Goal: Task Accomplishment & Management: Manage account settings

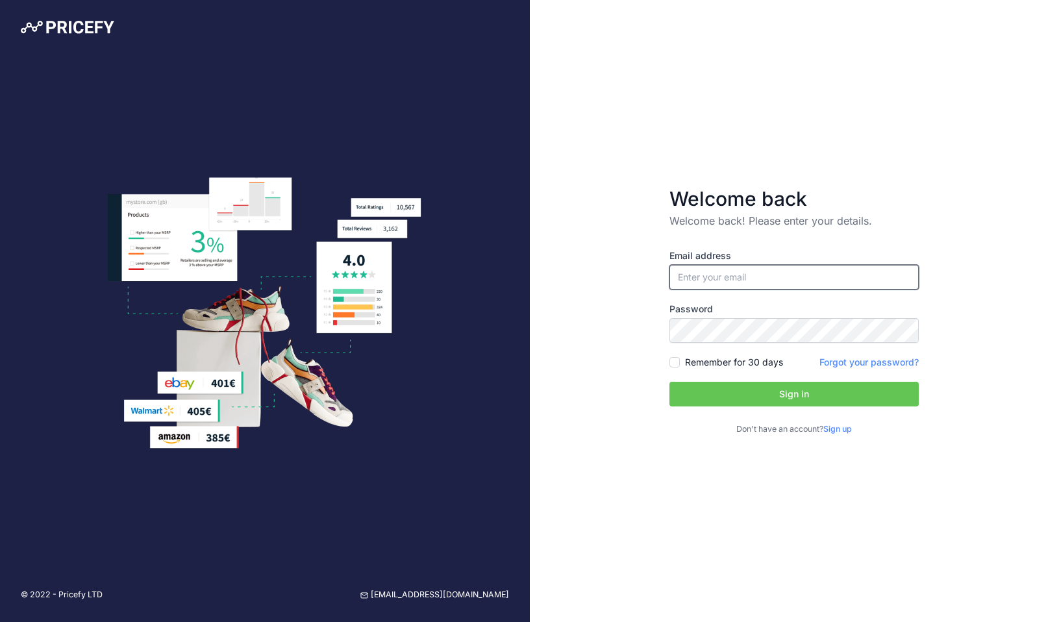
click at [756, 286] on input "email" at bounding box center [793, 277] width 249 height 25
click at [733, 280] on input "email" at bounding box center [793, 277] width 249 height 25
type input "[PERSON_NAME][EMAIL_ADDRESS][PERSON_NAME][DOMAIN_NAME]"
click at [730, 394] on button "Sign in" at bounding box center [793, 394] width 249 height 25
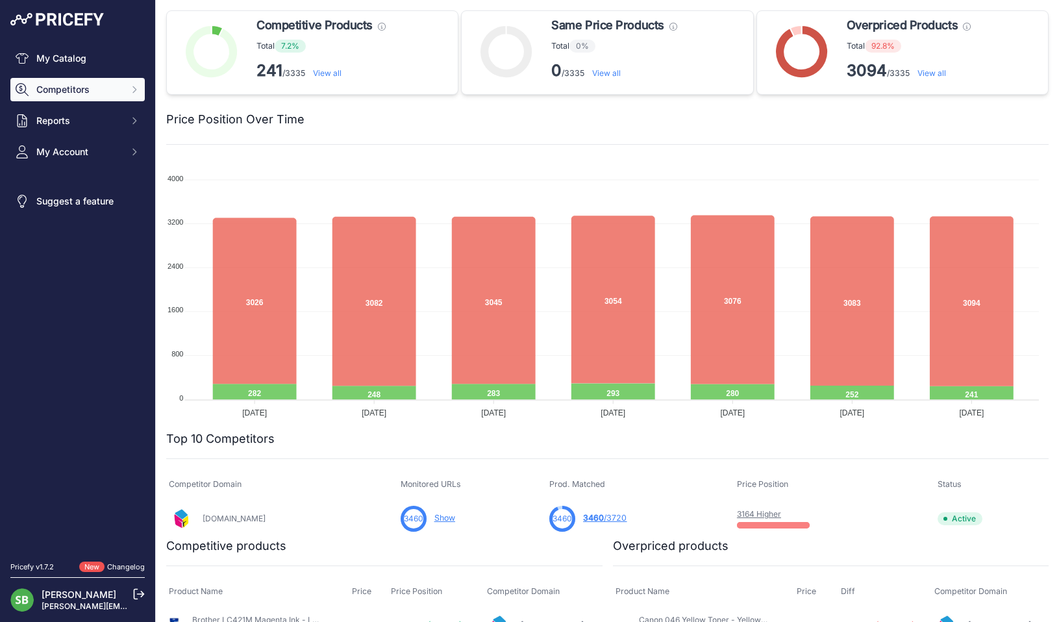
click at [89, 86] on span "Competitors" at bounding box center [78, 89] width 85 height 13
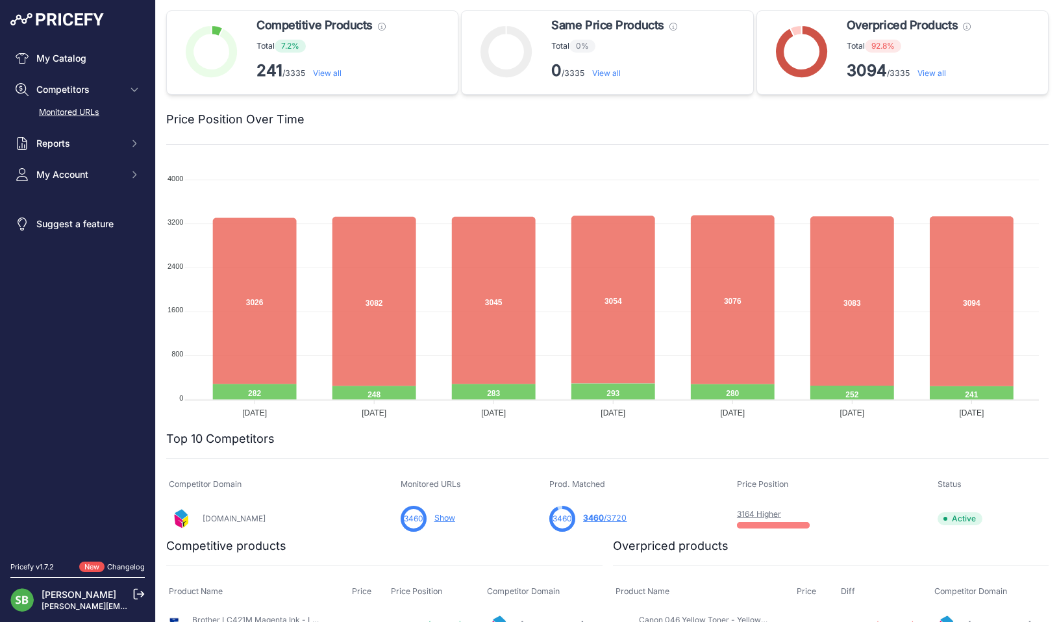
click at [81, 114] on link "Monitored URLs" at bounding box center [77, 112] width 134 height 23
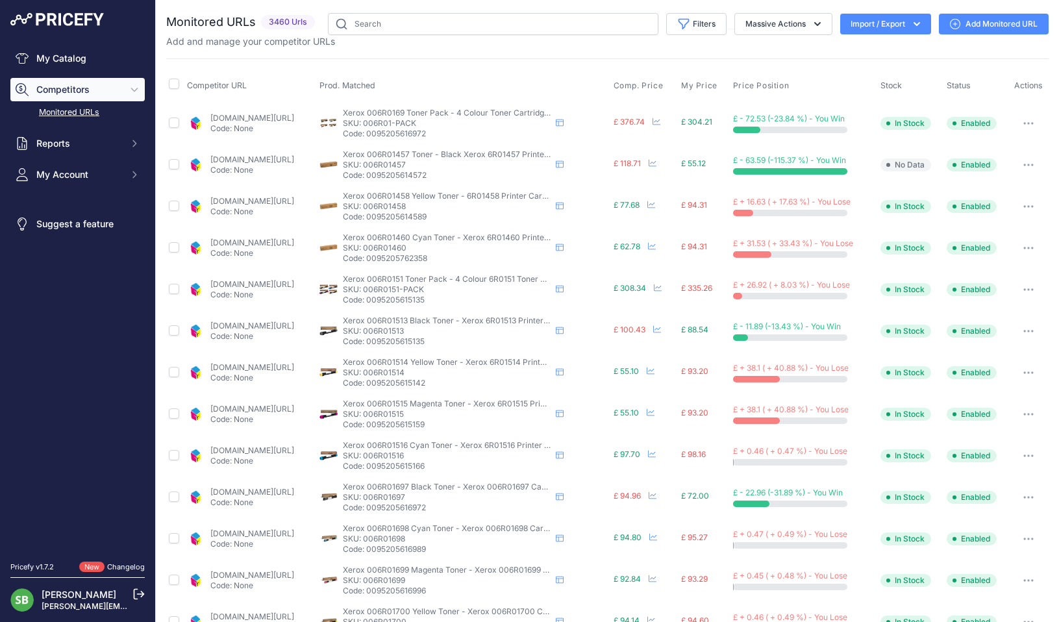
click at [410, 36] on div "Add and manage your competitor URLs" at bounding box center [607, 41] width 882 height 13
click at [412, 27] on input "text" at bounding box center [493, 24] width 330 height 22
paste input "TN248VAL"
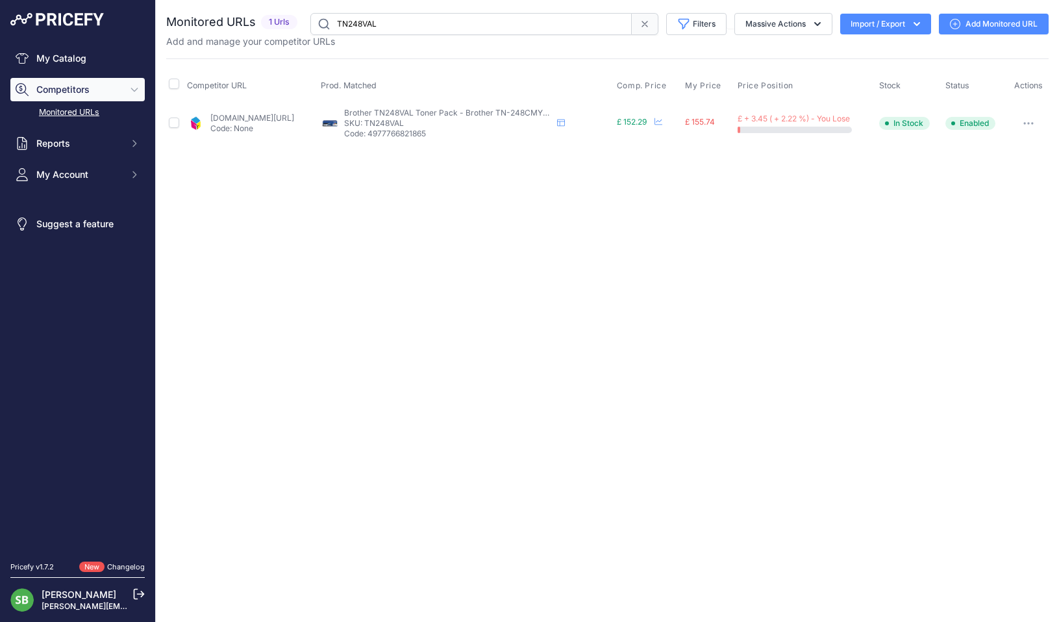
click at [1038, 123] on button "button" at bounding box center [1028, 123] width 26 height 18
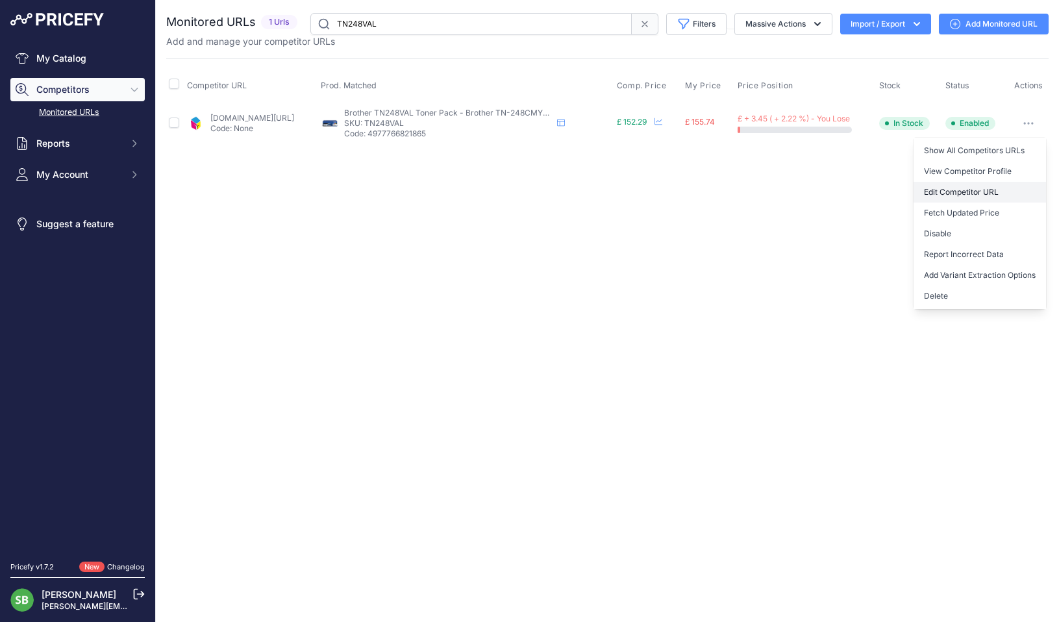
click at [961, 193] on link "Edit Competitor URL" at bounding box center [979, 192] width 132 height 21
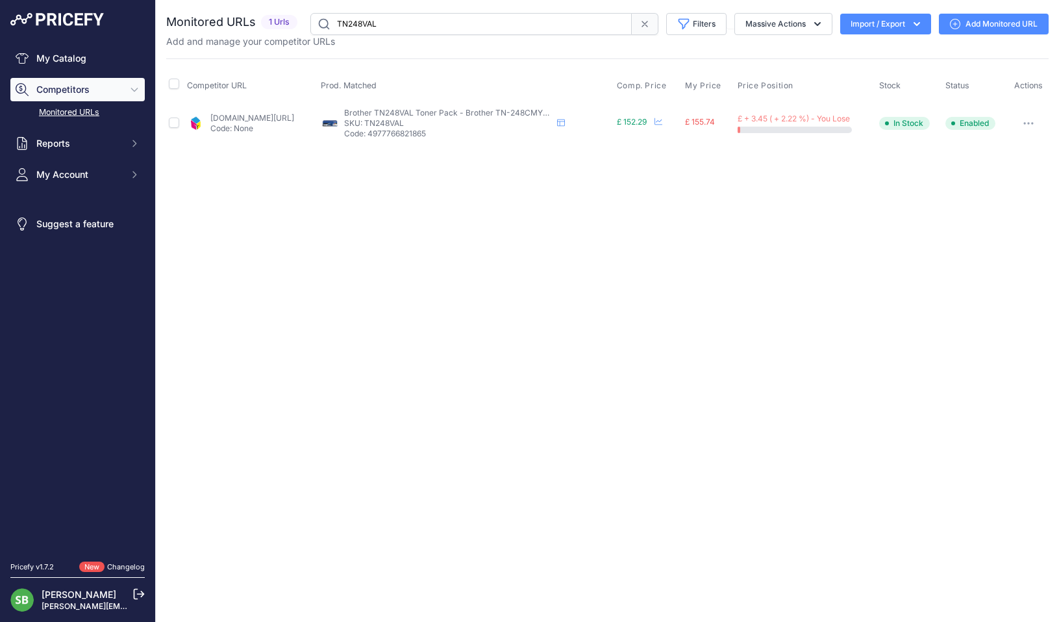
drag, startPoint x: 391, startPoint y: 29, endPoint x: 238, endPoint y: 31, distance: 153.2
click at [238, 31] on div "Monitored URLs 1 Urls" at bounding box center [607, 24] width 882 height 22
paste input "C13T06B-PACK"
click at [1033, 120] on button "button" at bounding box center [1028, 123] width 26 height 18
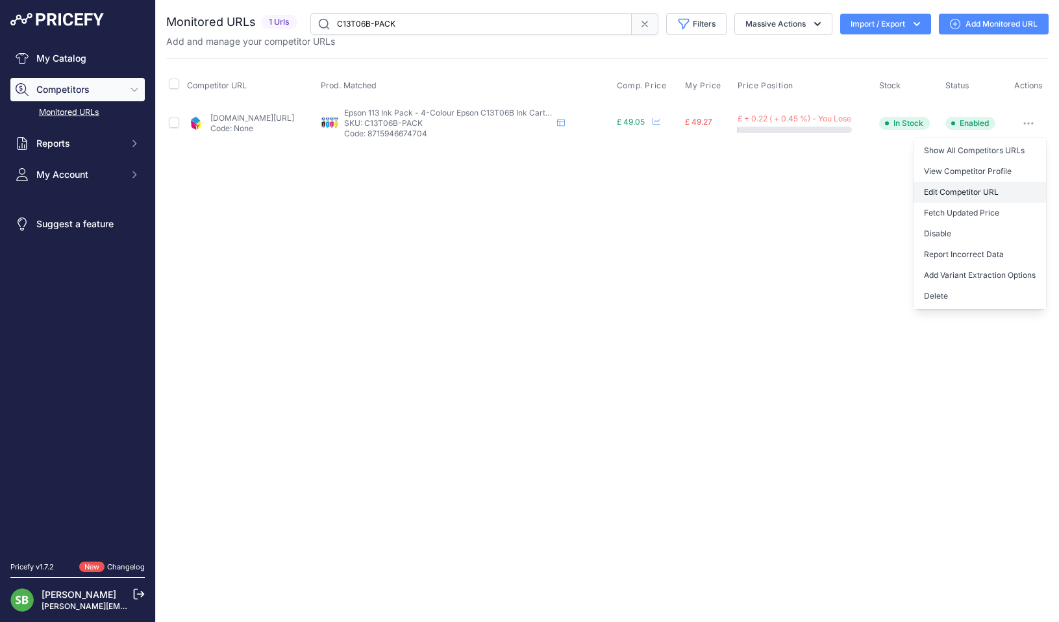
click at [951, 194] on link "Edit Competitor URL" at bounding box center [979, 192] width 132 height 21
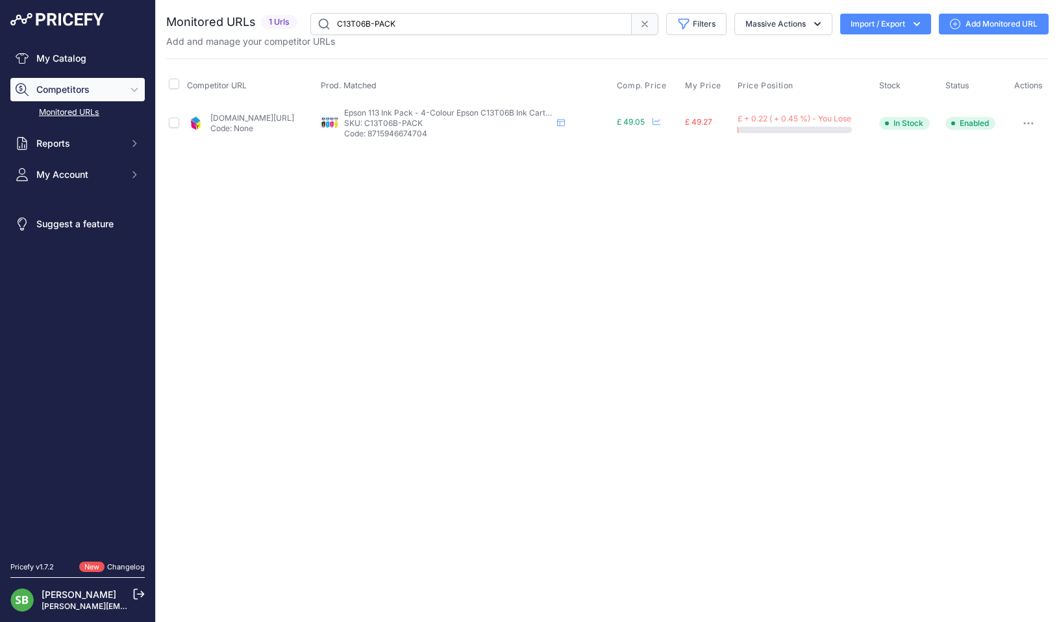
drag, startPoint x: 325, startPoint y: 18, endPoint x: 250, endPoint y: 21, distance: 74.8
click at [247, 21] on div "Monitored URLs 1 Urls" at bounding box center [607, 24] width 882 height 22
paste input "448444"
type input "448444-PACK"
click at [1030, 117] on button "button" at bounding box center [1028, 123] width 26 height 18
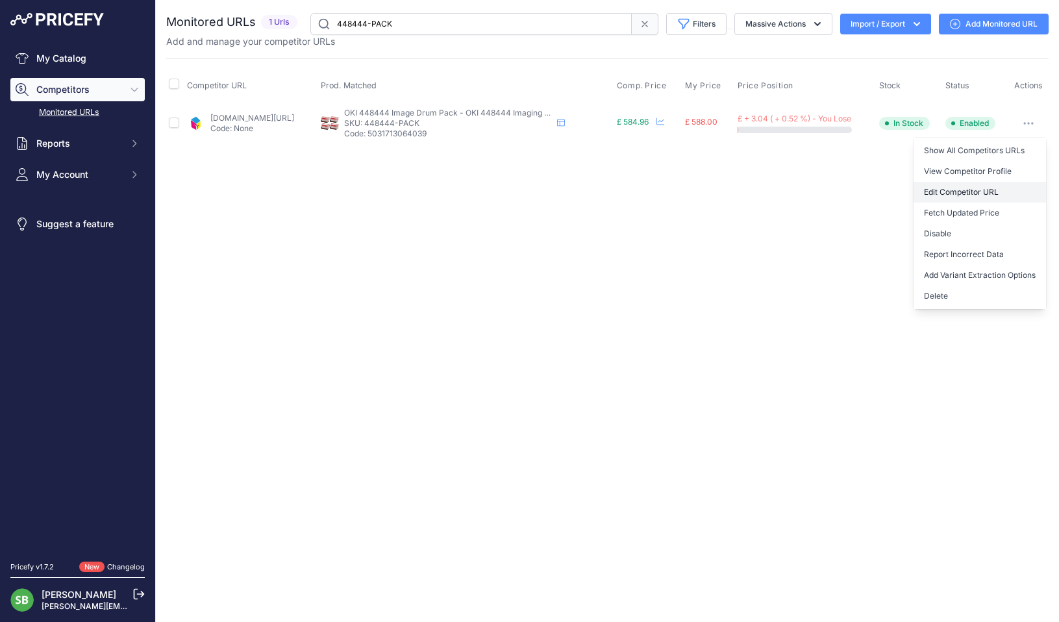
click at [966, 190] on link "Edit Competitor URL" at bounding box center [979, 192] width 132 height 21
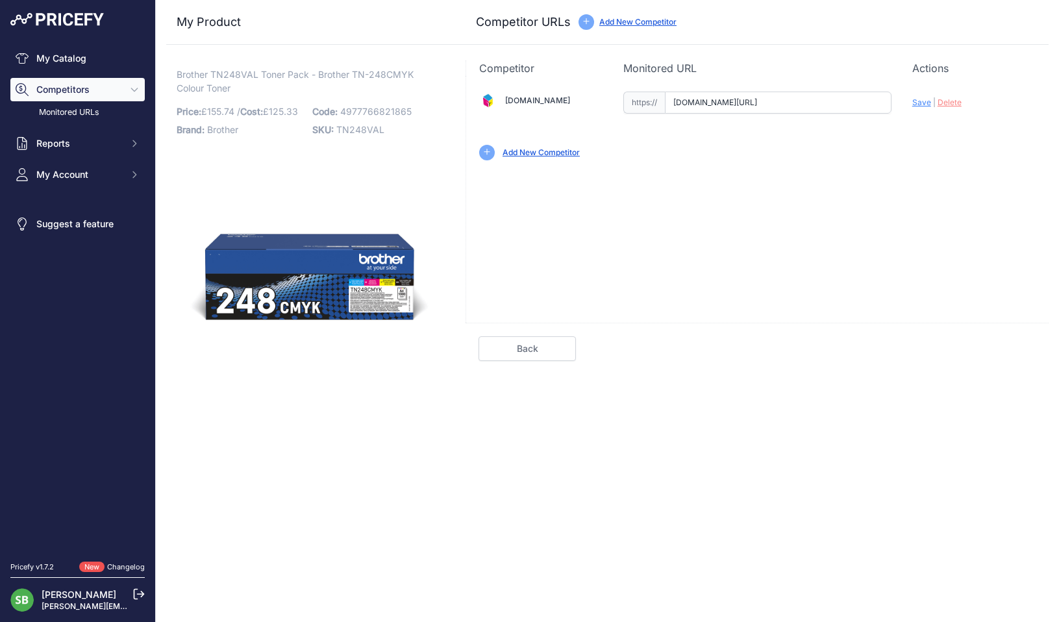
click at [764, 106] on input "www.cartridgepeople.com/Toner/Brother-TN-248-Original-Black-And-Colour-4-Toner-…" at bounding box center [778, 103] width 227 height 22
paste input "https://www.cartridgepeople.com/Toner/Brother-TN-248VAL-Original-Black-And-Colo…"
click at [915, 105] on span "Save" at bounding box center [921, 102] width 19 height 10
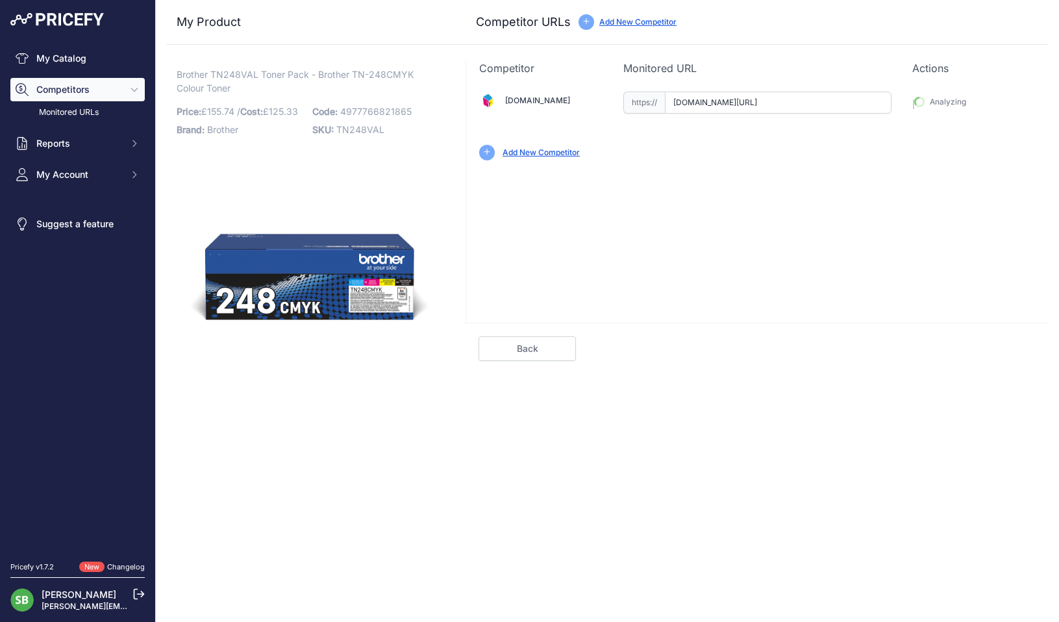
type input "https://www.cartridgepeople.com/Toner/Brother-TN-248VAL-Original-Black-And-Colo…"
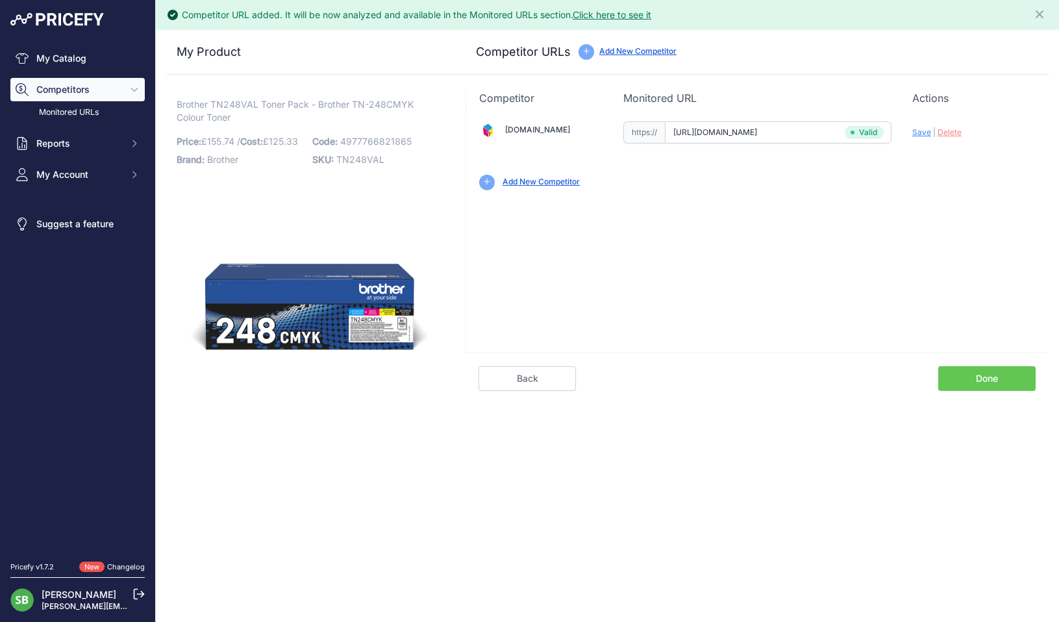
click at [981, 375] on link "Done" at bounding box center [986, 378] width 97 height 25
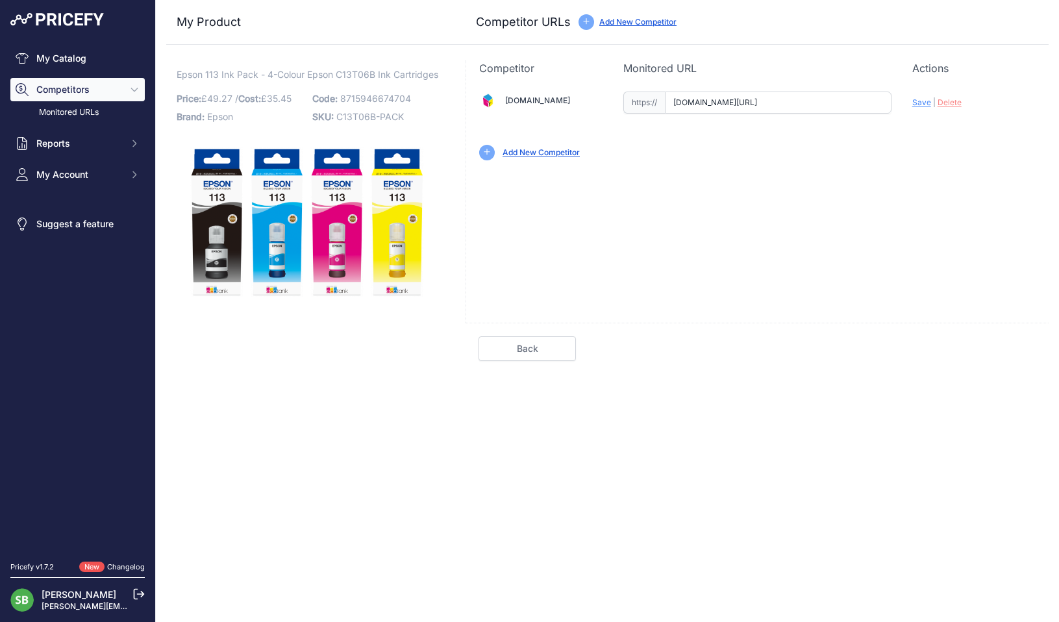
click at [780, 94] on input "www.cartridgepeople.com/Ink/Epson-C13T06B-Original-4-Ink-Cartridge-Pack-19152.h…" at bounding box center [778, 103] width 227 height 22
paste input "https://www.cartridgepeople.com/Ink/Epson-C13T06B640"
click at [924, 106] on span "Save" at bounding box center [921, 102] width 19 height 10
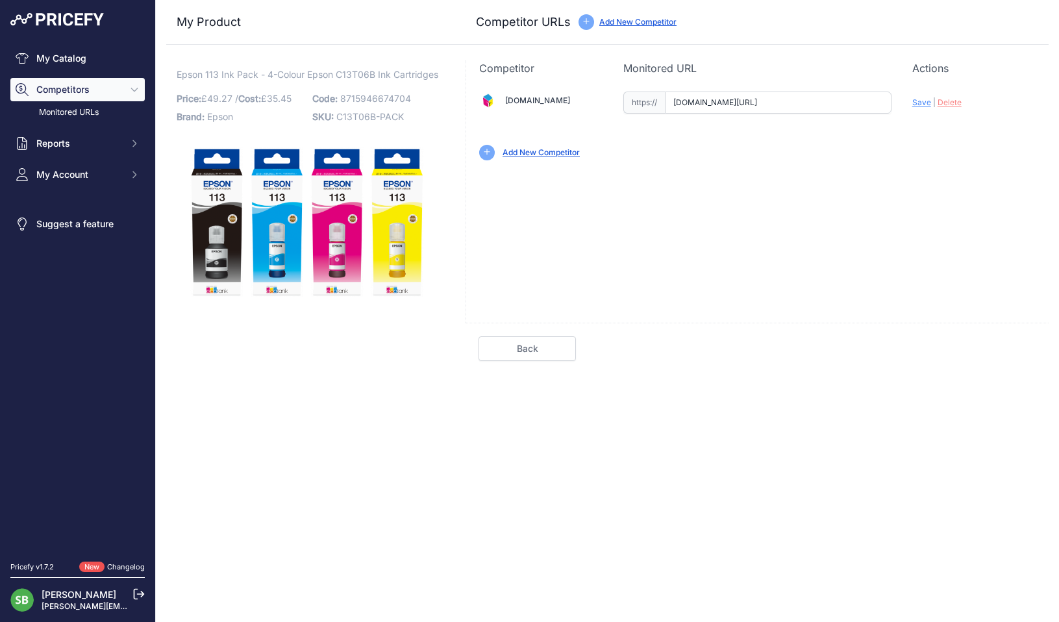
type input "https://www.cartridgepeople.com/Ink/Epson-C13T06B640-Original-4-Ink-Cartridge-P…"
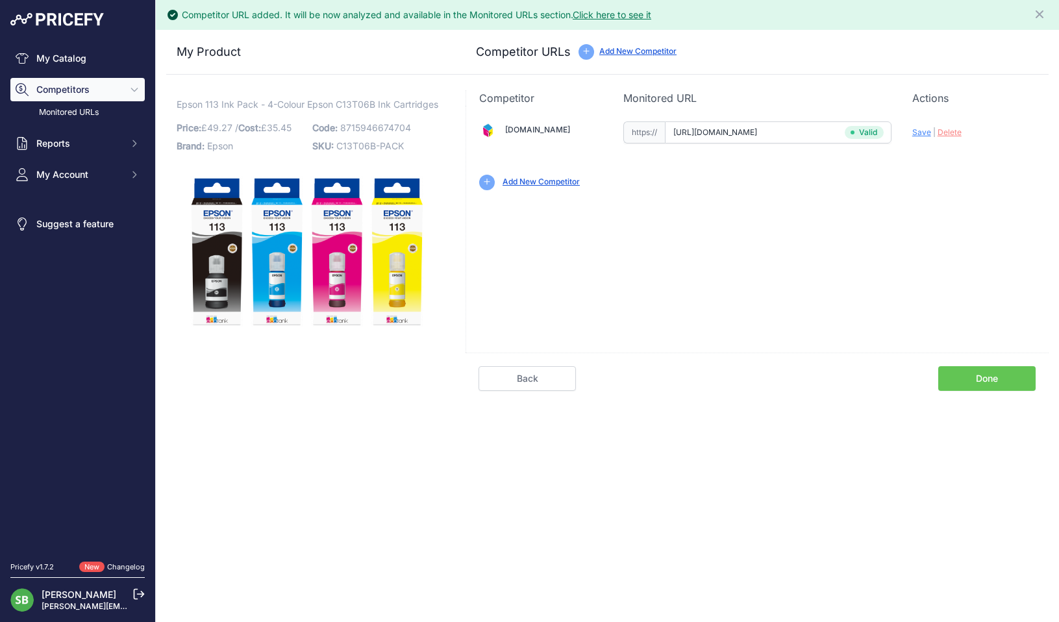
click at [980, 371] on link "Done" at bounding box center [986, 378] width 97 height 25
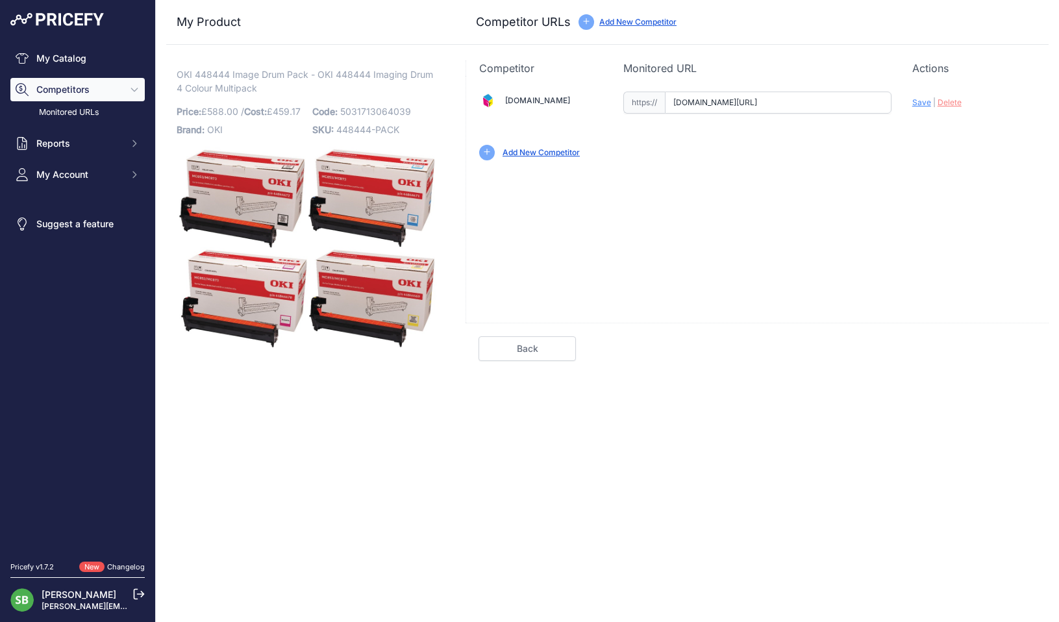
click at [772, 108] on input "[DOMAIN_NAME][URL]" at bounding box center [778, 103] width 227 height 22
paste input "[URL][DOMAIN_NAME]"
click at [917, 103] on span "Save" at bounding box center [921, 102] width 19 height 10
type input "[URL][DOMAIN_NAME]"
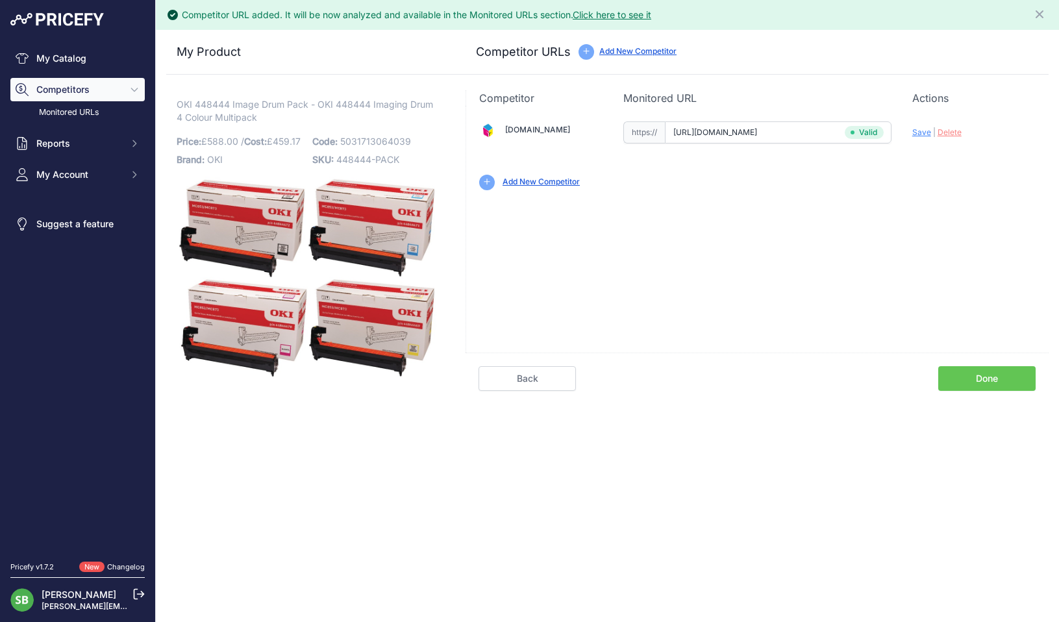
click at [994, 386] on link "Done" at bounding box center [986, 378] width 97 height 25
